Goal: Task Accomplishment & Management: Manage account settings

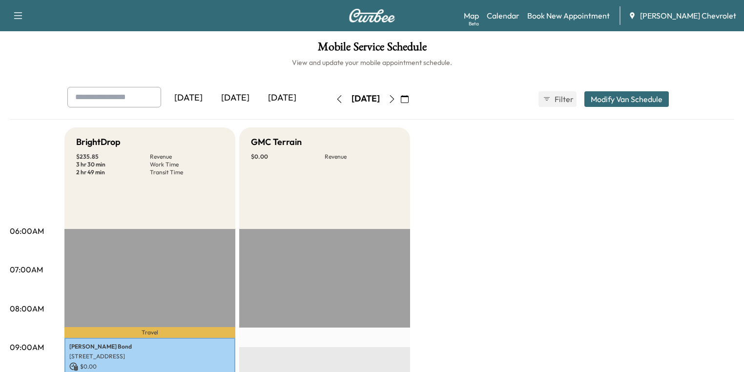
click at [408, 102] on icon "button" at bounding box center [405, 99] width 8 height 8
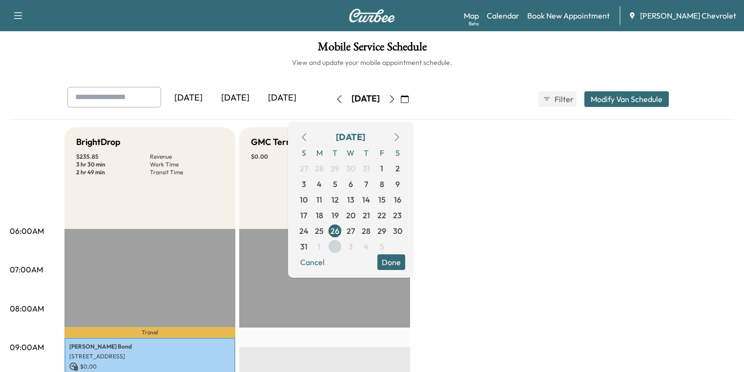
click at [337, 244] on span "2" at bounding box center [335, 247] width 4 height 12
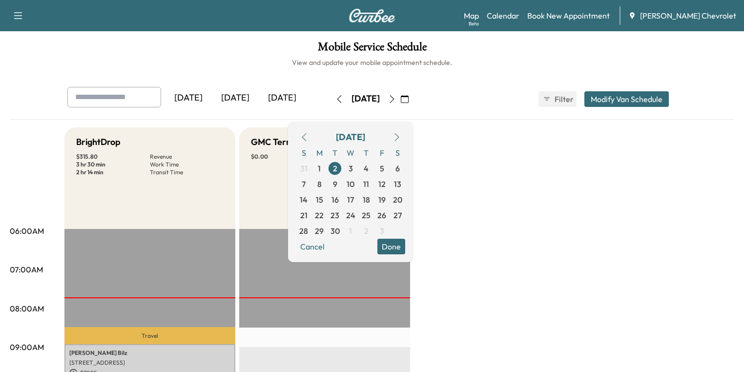
click at [405, 247] on button "Done" at bounding box center [391, 247] width 28 height 16
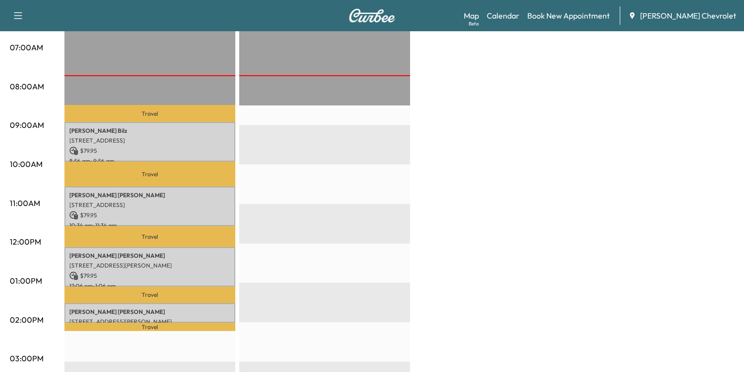
scroll to position [234, 0]
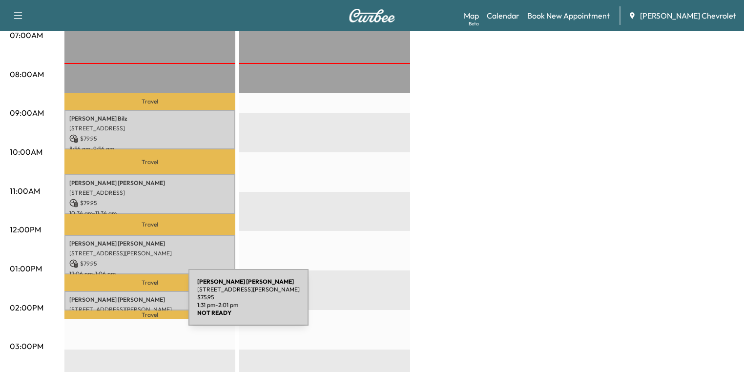
click at [115, 306] on p "[STREET_ADDRESS][PERSON_NAME]" at bounding box center [149, 310] width 161 height 8
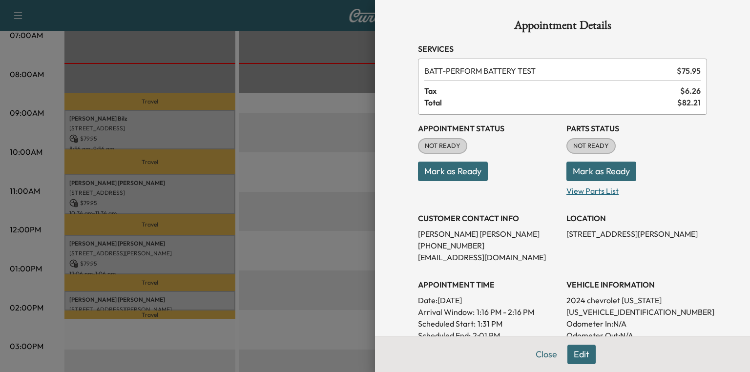
click at [593, 192] on p "View Parts List" at bounding box center [636, 189] width 141 height 16
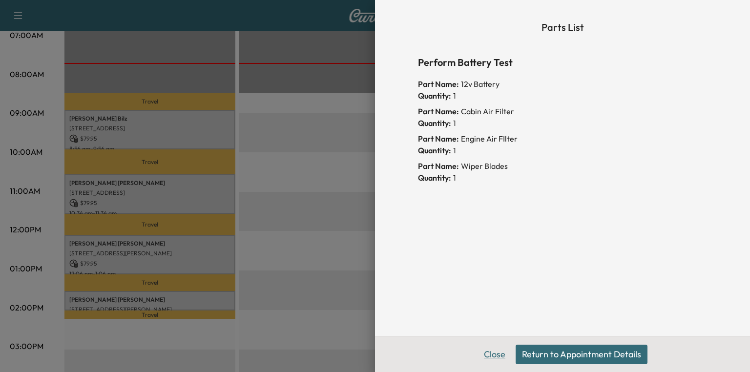
click at [497, 357] on button "Close" at bounding box center [494, 355] width 34 height 20
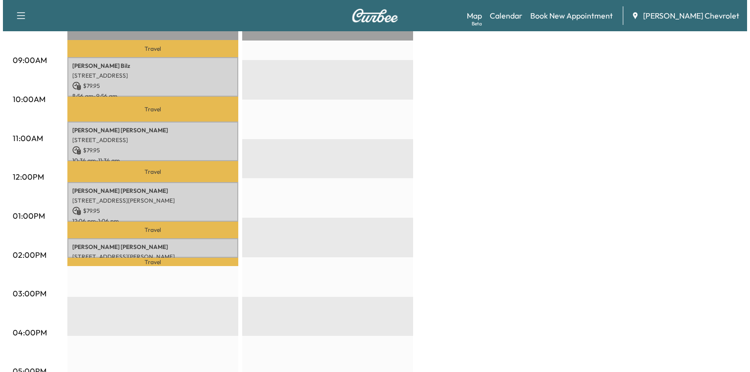
scroll to position [273, 0]
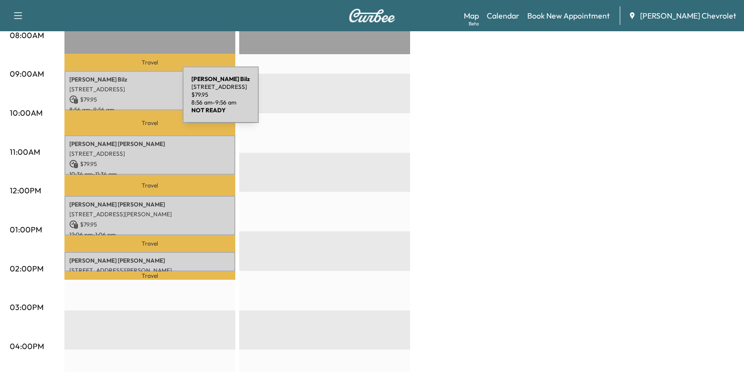
click at [108, 95] on p "$ 79.95" at bounding box center [149, 99] width 161 height 9
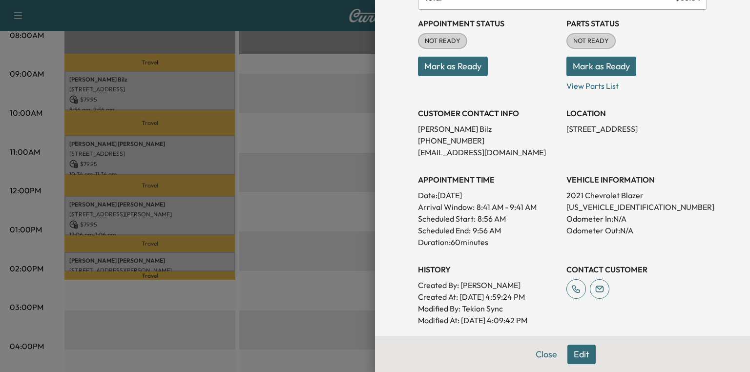
scroll to position [39, 0]
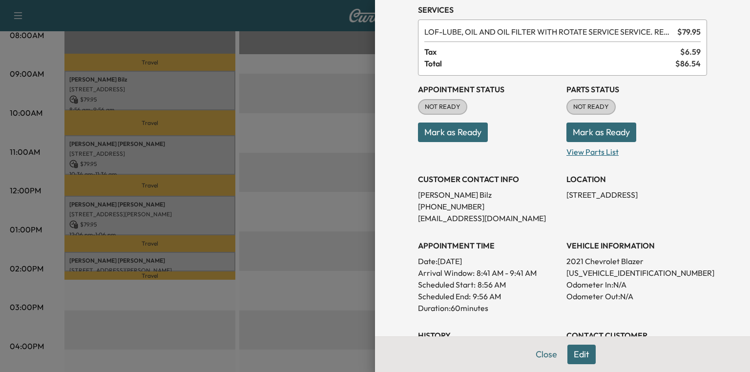
click at [592, 149] on p "View Parts List" at bounding box center [636, 150] width 141 height 16
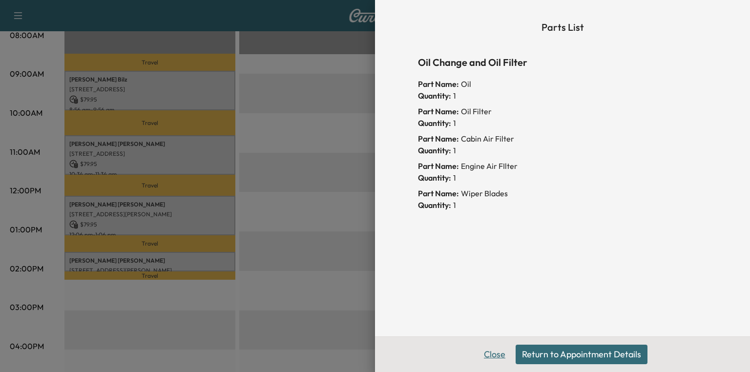
click at [503, 351] on button "Close" at bounding box center [494, 355] width 34 height 20
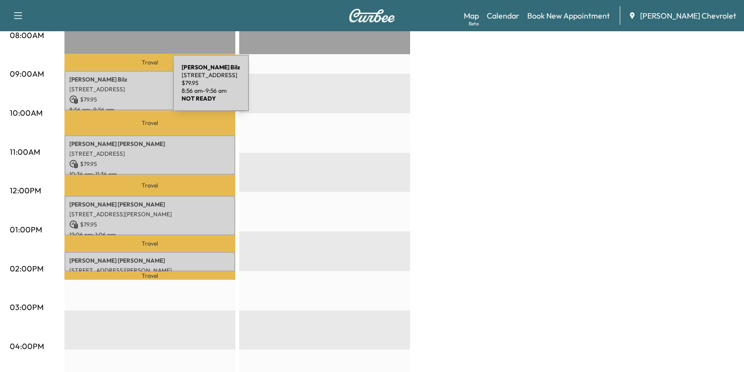
click at [100, 89] on p "[STREET_ADDRESS]" at bounding box center [149, 89] width 161 height 8
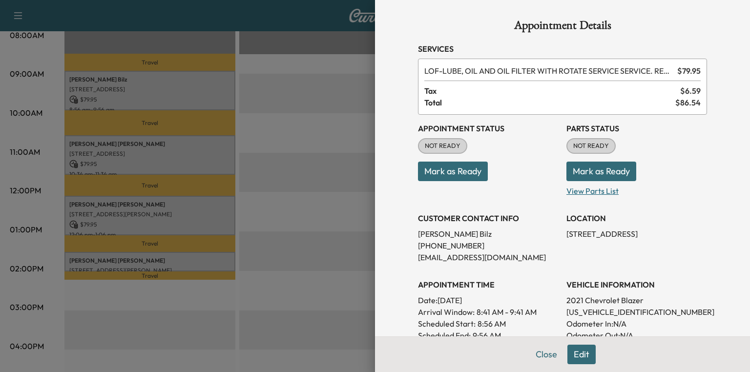
click at [582, 189] on p "View Parts List" at bounding box center [636, 189] width 141 height 16
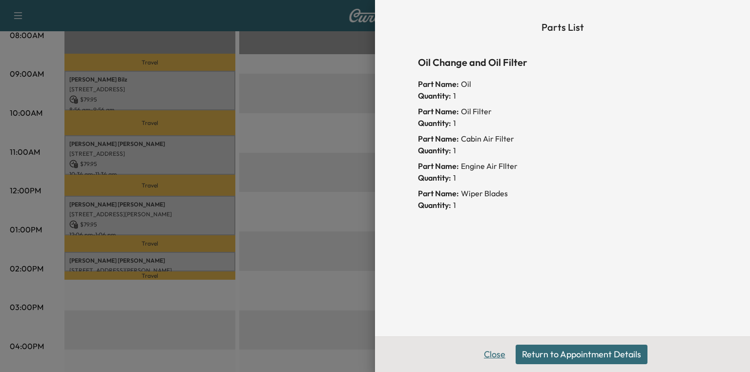
click at [492, 353] on button "Close" at bounding box center [494, 355] width 34 height 20
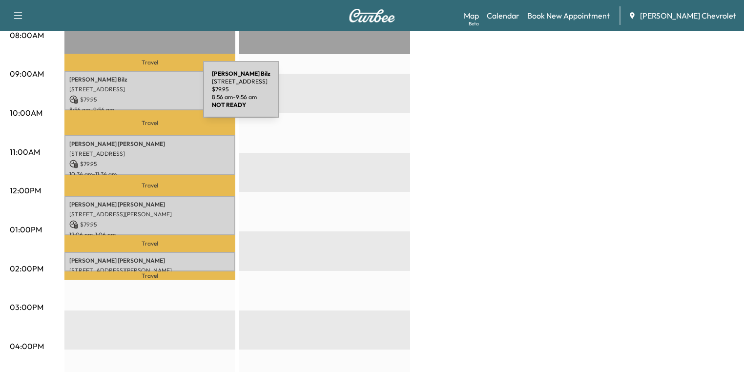
click at [130, 93] on div "[PERSON_NAME] [STREET_ADDRESS] $ 79.95 8:56 am - 9:56 am" at bounding box center [149, 91] width 171 height 40
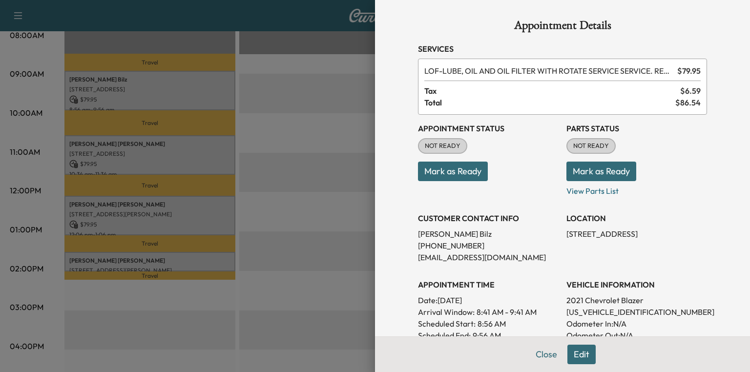
click at [581, 170] on button "Mark as Ready" at bounding box center [601, 172] width 70 height 20
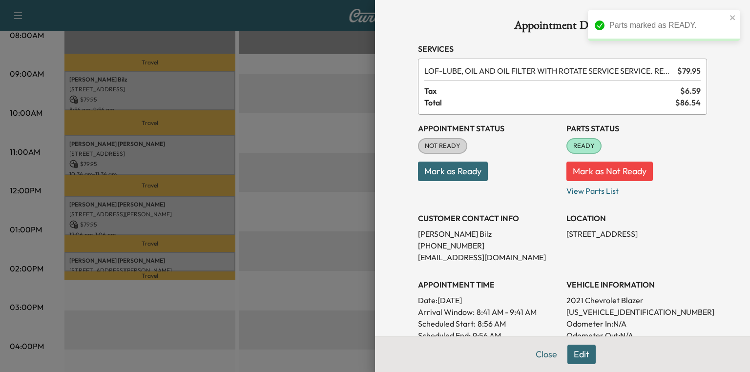
click at [289, 138] on div at bounding box center [375, 186] width 750 height 372
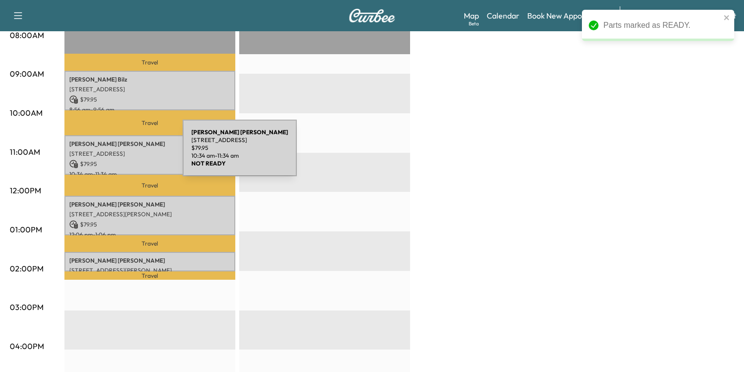
click at [109, 154] on p "[STREET_ADDRESS]" at bounding box center [149, 154] width 161 height 8
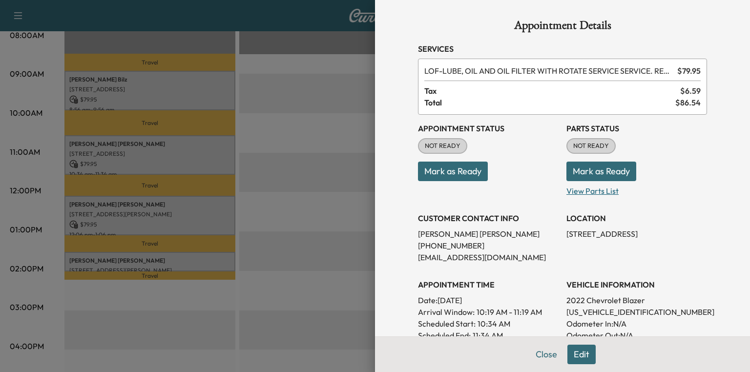
click at [579, 191] on p "View Parts List" at bounding box center [636, 189] width 141 height 16
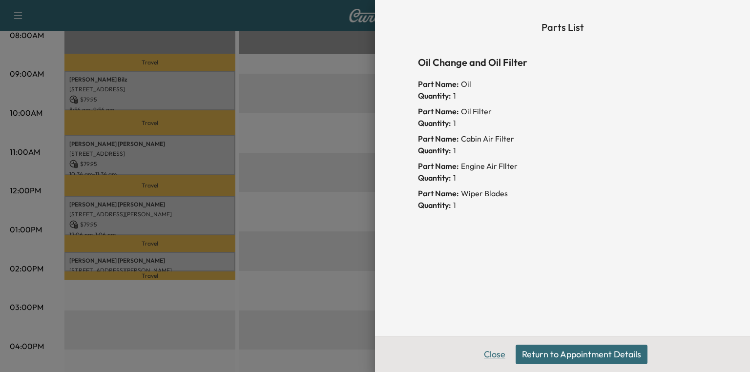
click at [491, 361] on button "Close" at bounding box center [494, 355] width 34 height 20
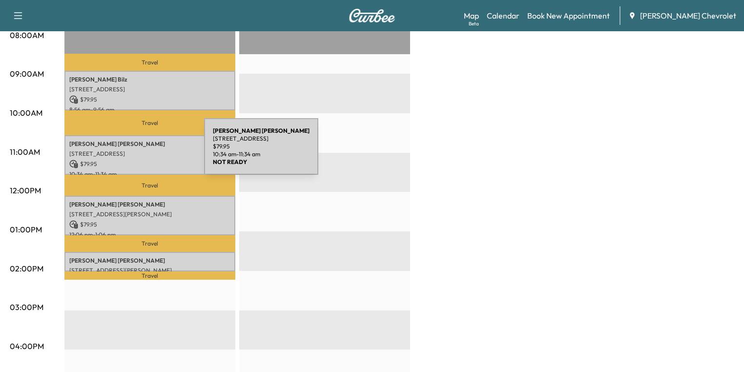
click at [131, 152] on p "[STREET_ADDRESS]" at bounding box center [149, 154] width 161 height 8
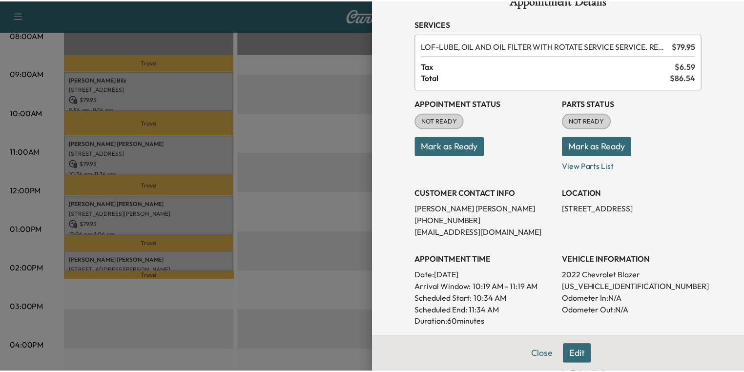
scroll to position [39, 0]
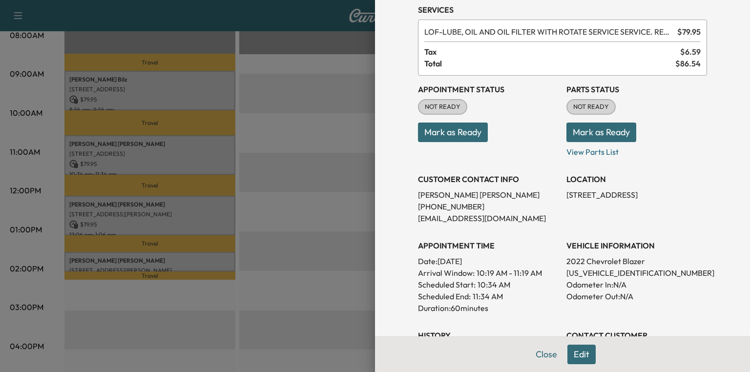
click at [592, 132] on button "Mark as Ready" at bounding box center [601, 132] width 70 height 20
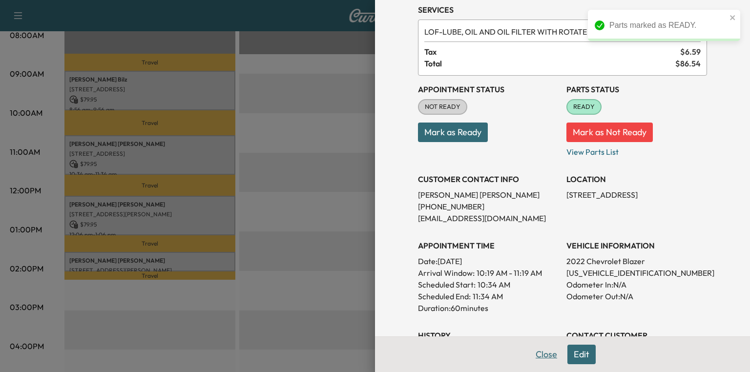
click at [539, 352] on button "Close" at bounding box center [546, 355] width 34 height 20
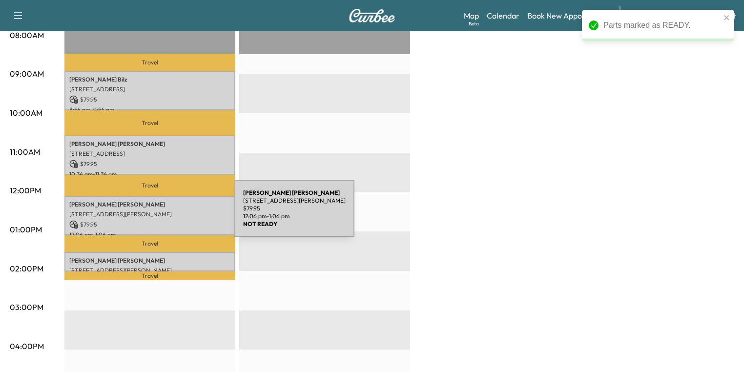
click at [161, 214] on p "[STREET_ADDRESS][PERSON_NAME]" at bounding box center [149, 214] width 161 height 8
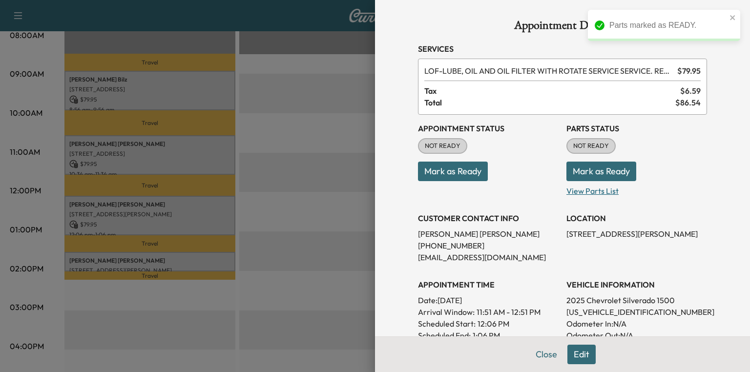
click at [571, 187] on p "View Parts List" at bounding box center [636, 189] width 141 height 16
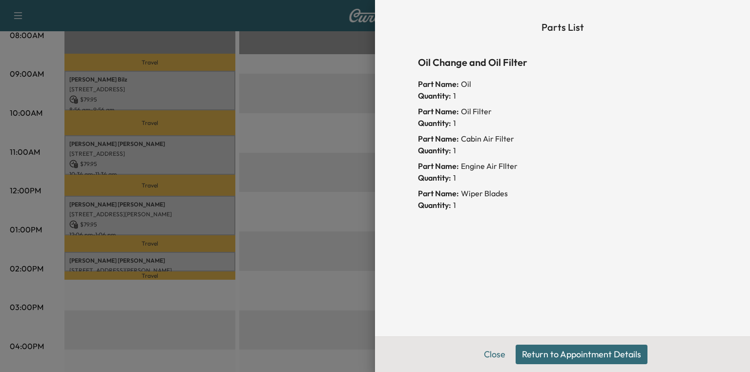
click at [569, 359] on button "Return to Appointment Details" at bounding box center [581, 355] width 132 height 20
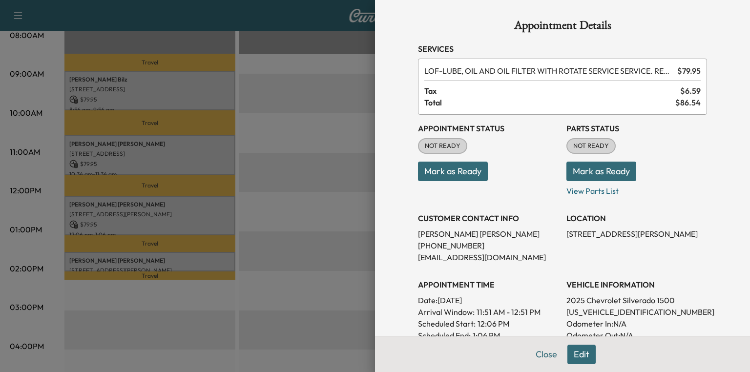
click at [595, 173] on button "Mark as Ready" at bounding box center [601, 172] width 70 height 20
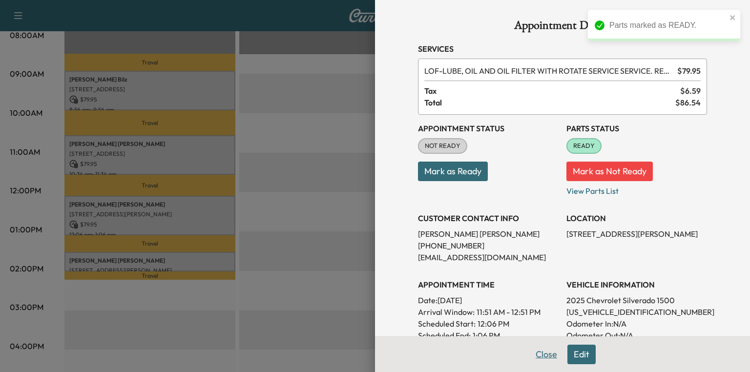
click at [545, 355] on button "Close" at bounding box center [546, 355] width 34 height 20
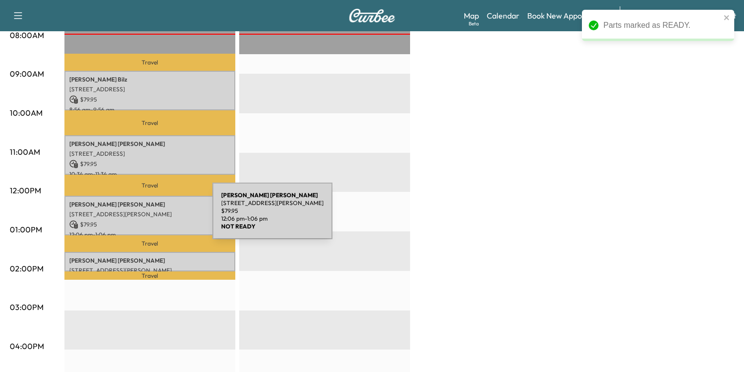
click at [139, 217] on div "[PERSON_NAME] [STREET_ADDRESS][PERSON_NAME] $ 79.95 12:06 pm - 1:06 pm" at bounding box center [149, 216] width 171 height 40
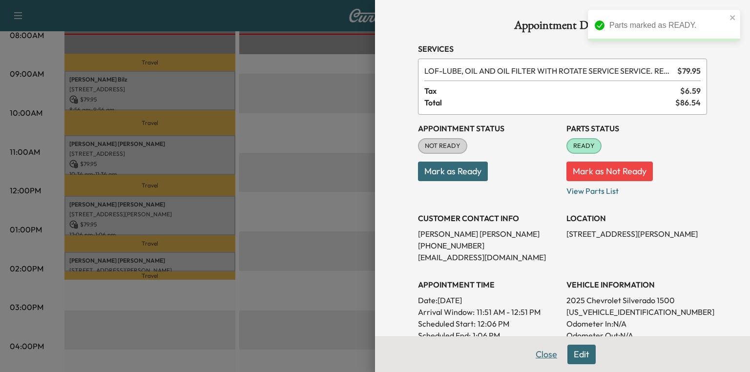
click at [537, 358] on button "Close" at bounding box center [546, 355] width 34 height 20
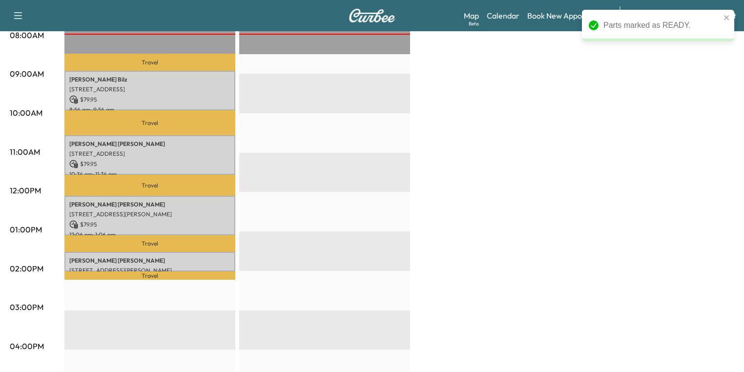
click at [124, 146] on div "[PERSON_NAME] [STREET_ADDRESS] $ 79.95 10:34 am - 11:34 am" at bounding box center [149, 155] width 171 height 40
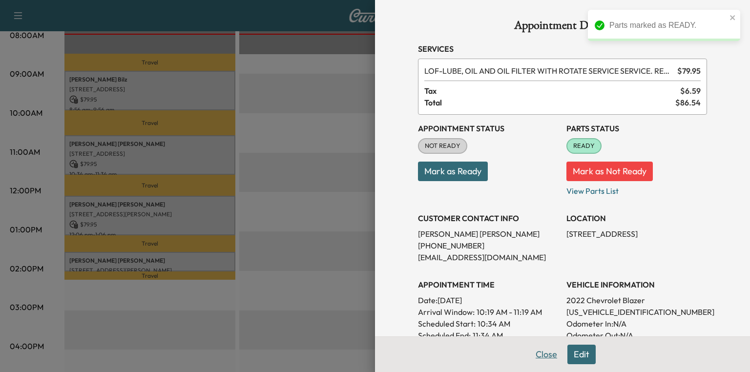
click at [536, 355] on button "Close" at bounding box center [546, 355] width 34 height 20
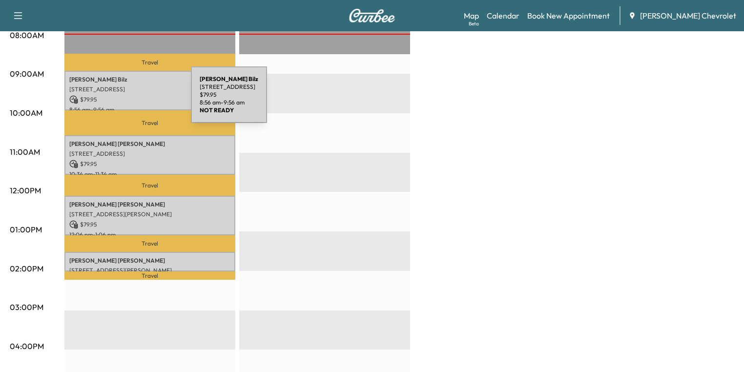
click at [118, 101] on p "$ 79.95" at bounding box center [149, 99] width 161 height 9
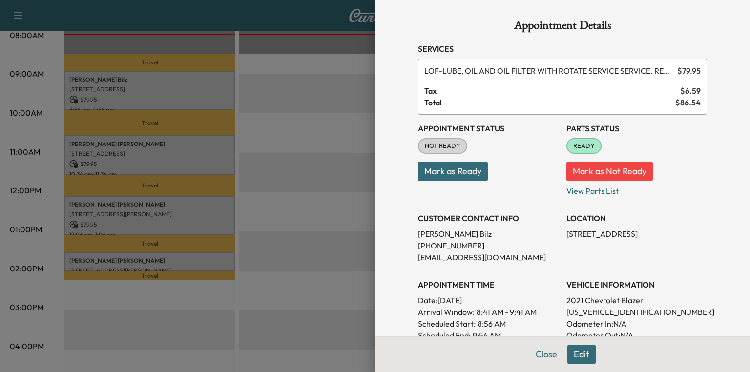
click at [539, 360] on button "Close" at bounding box center [546, 355] width 34 height 20
